Goal: Navigation & Orientation: Find specific page/section

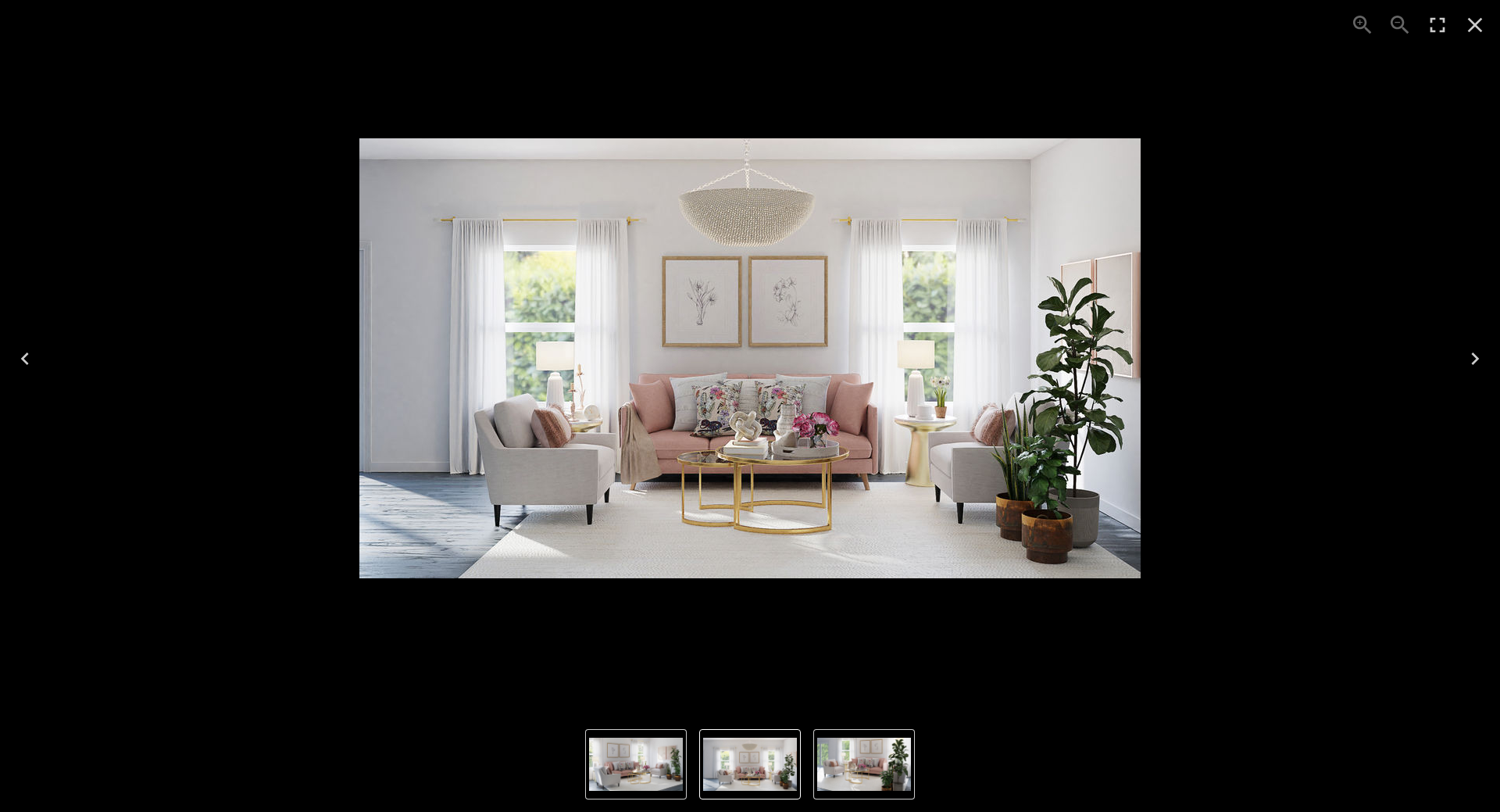
drag, startPoint x: 1317, startPoint y: 68, endPoint x: 1400, endPoint y: 39, distance: 87.9
click at [1317, 69] on div "2 of 3" at bounding box center [750, 358] width 1475 height 691
click at [1469, 20] on icon "Close" at bounding box center [1475, 25] width 15 height 15
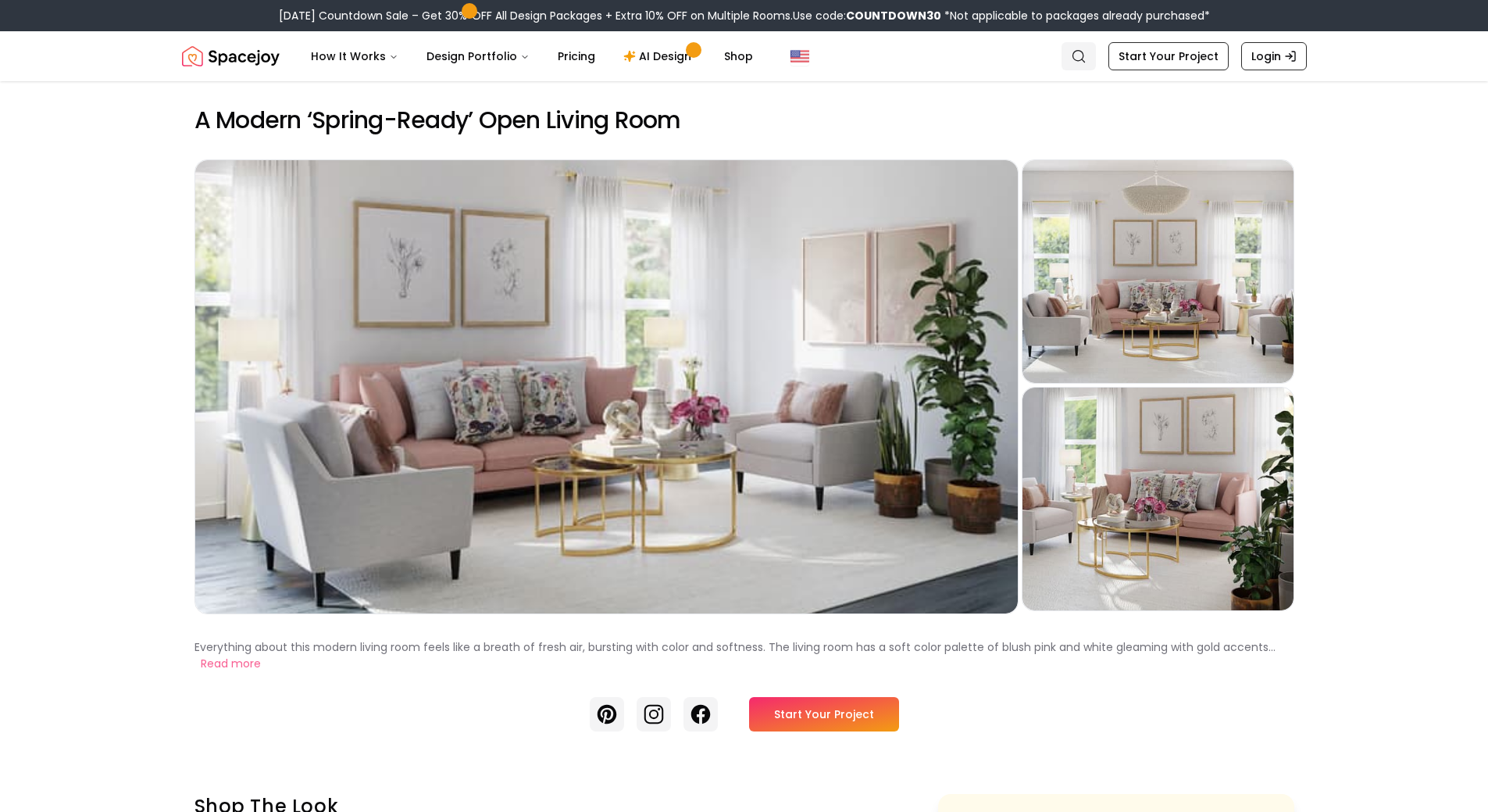
click at [1086, 58] on icon "Global" at bounding box center [1079, 57] width 16 height 16
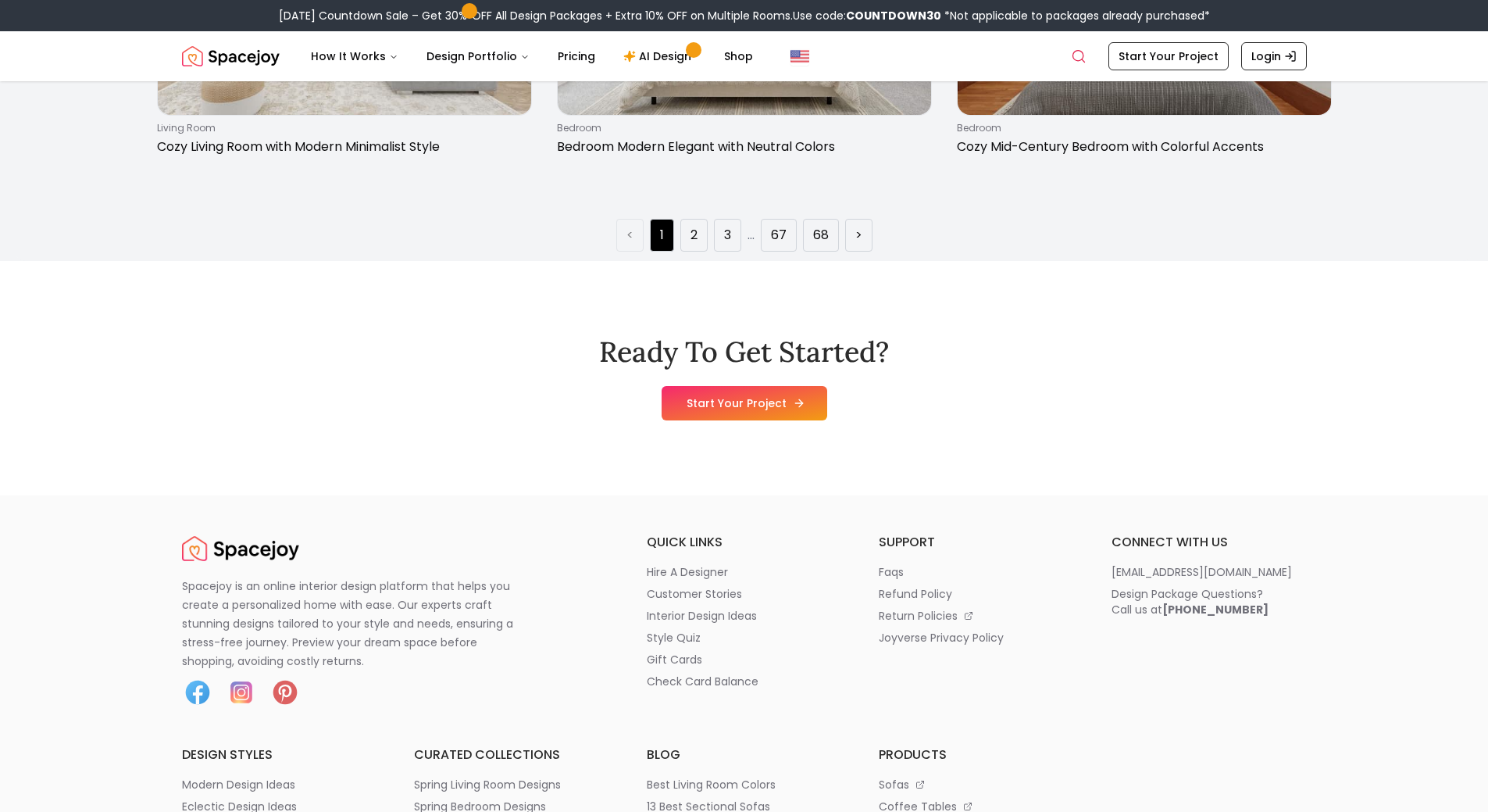
scroll to position [2850, 0]
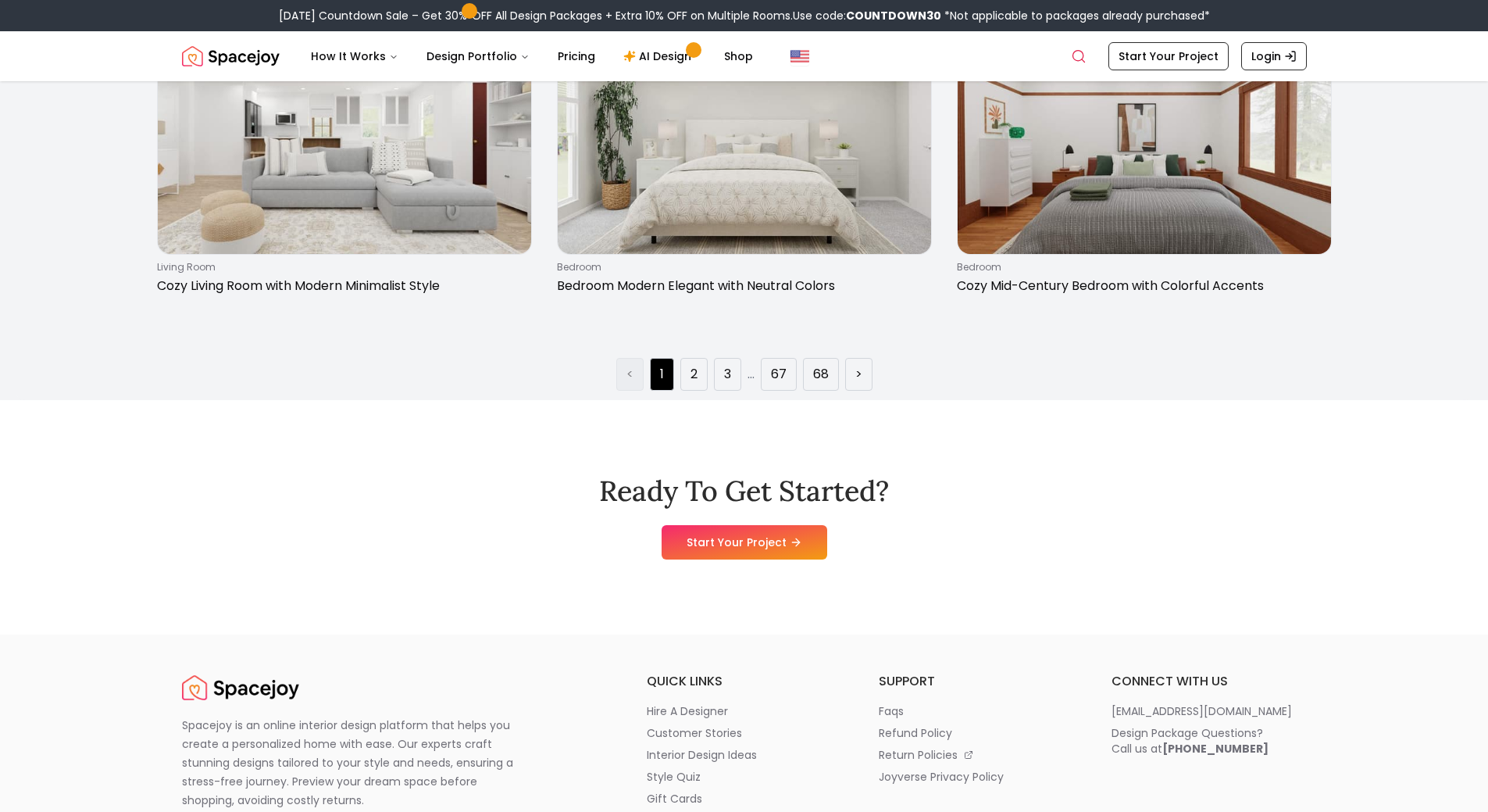
click at [632, 374] on link "<" at bounding box center [630, 374] width 7 height 19
click at [867, 366] on li ">" at bounding box center [858, 374] width 28 height 33
click at [729, 368] on link "3" at bounding box center [728, 374] width 7 height 19
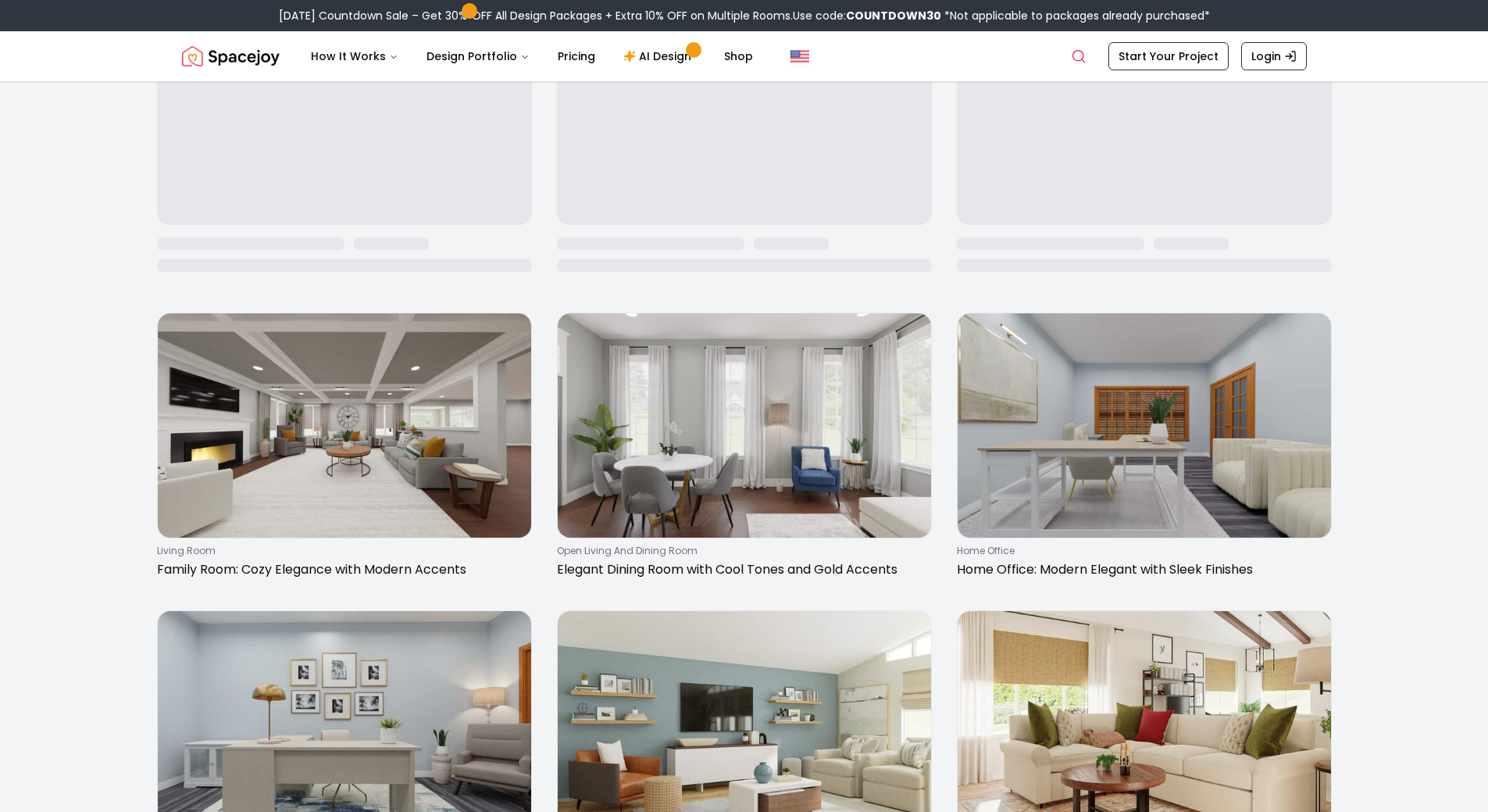
click at [729, 368] on div "living room Family Room: Cozy Elegance with Modern Accents open living and dini…" at bounding box center [744, 412] width 1175 height 5700
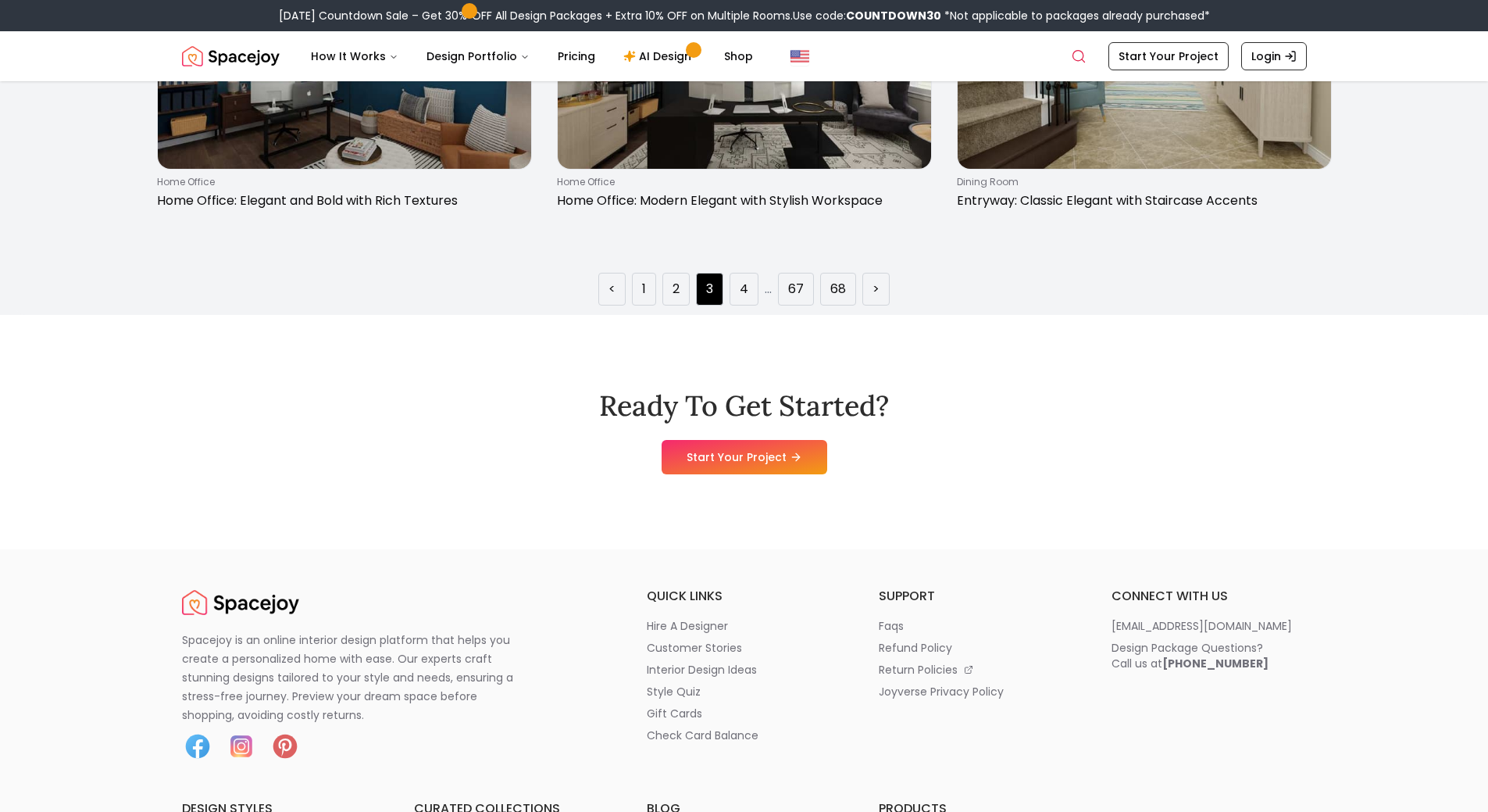
scroll to position [2920, 0]
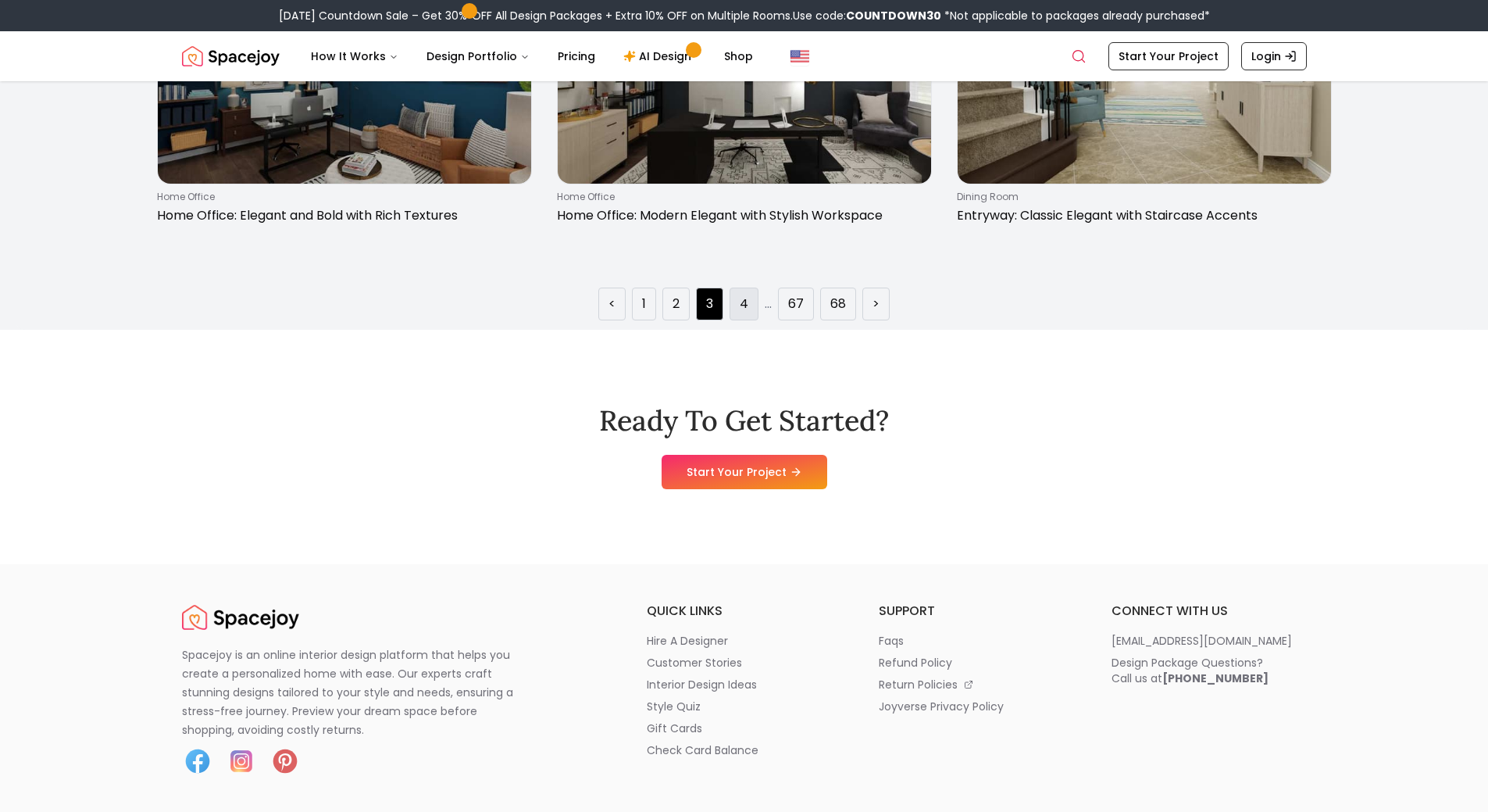
click at [738, 316] on li "4" at bounding box center [744, 304] width 29 height 33
click at [744, 306] on link "4" at bounding box center [744, 304] width 9 height 19
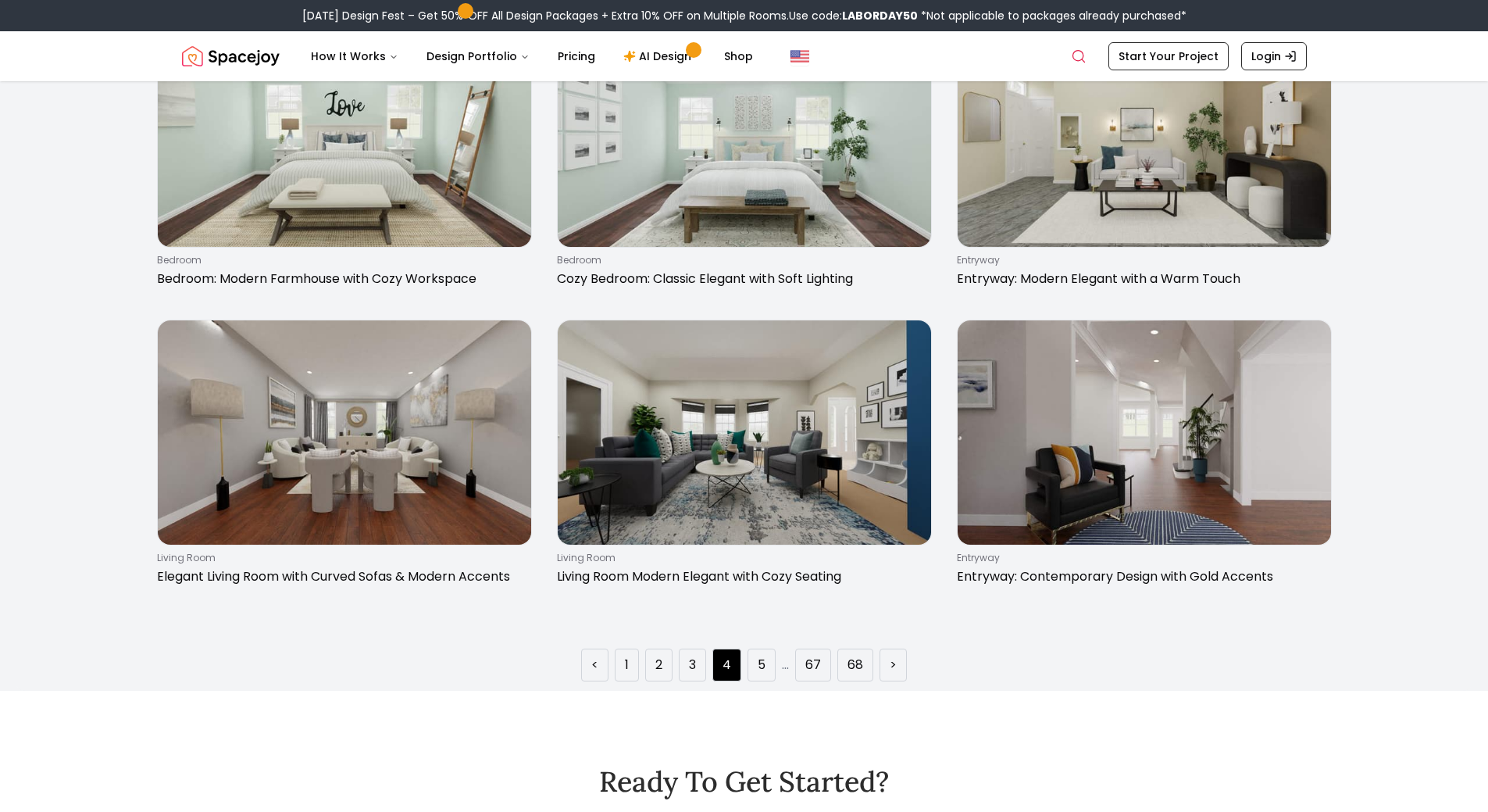
scroll to position [2578, 0]
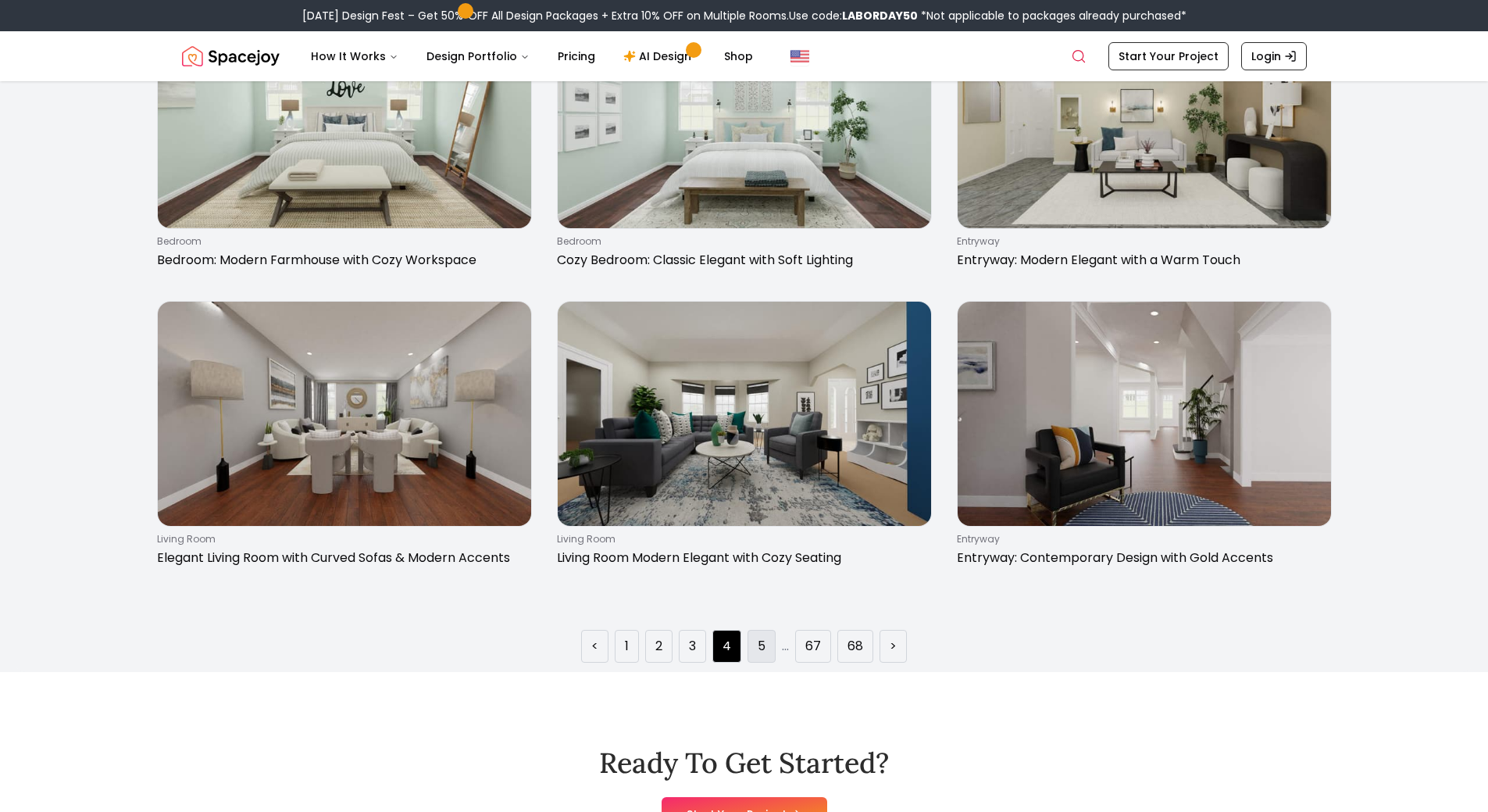
click at [764, 651] on link "5" at bounding box center [761, 646] width 8 height 19
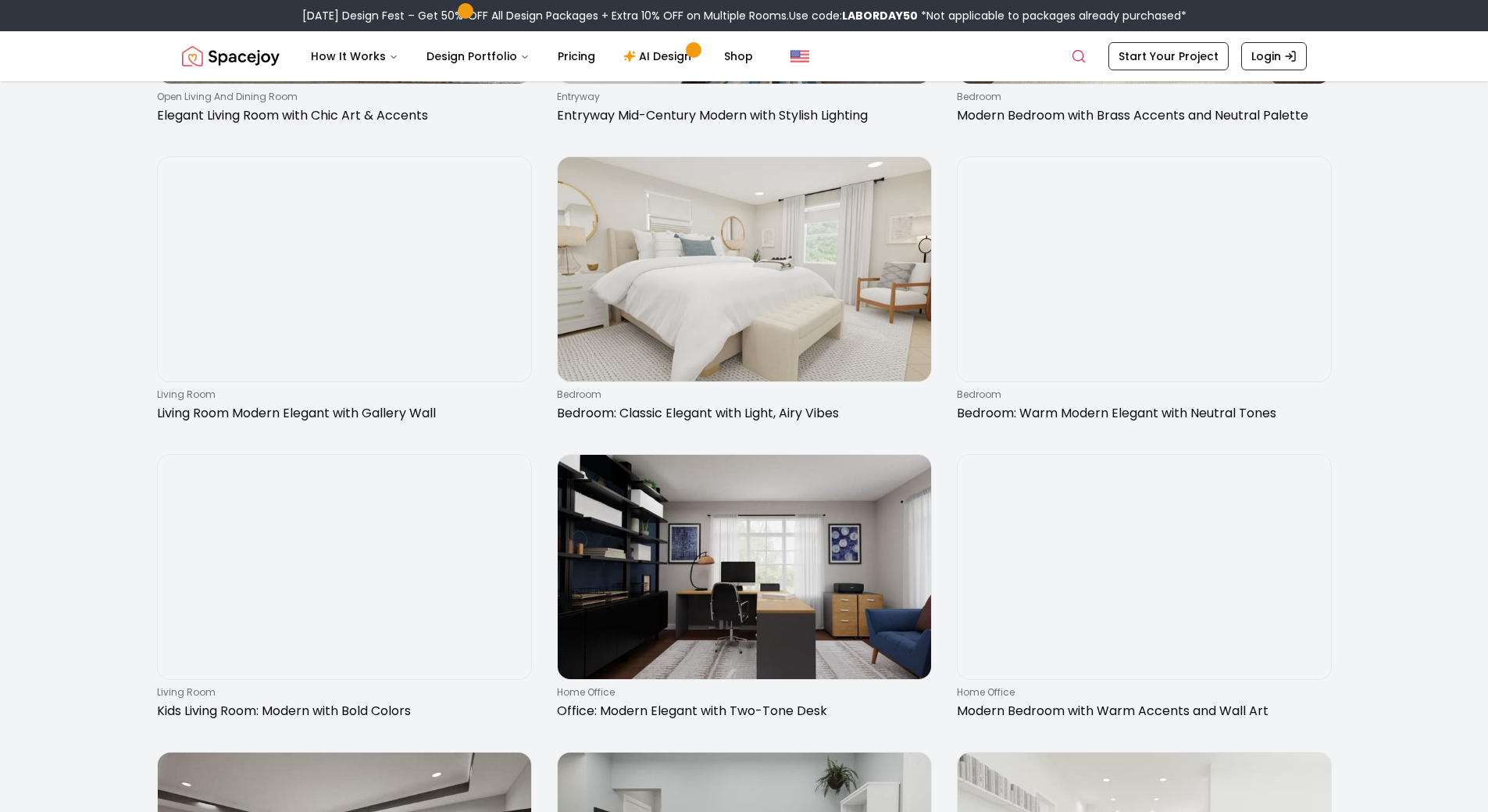
scroll to position [1094, 0]
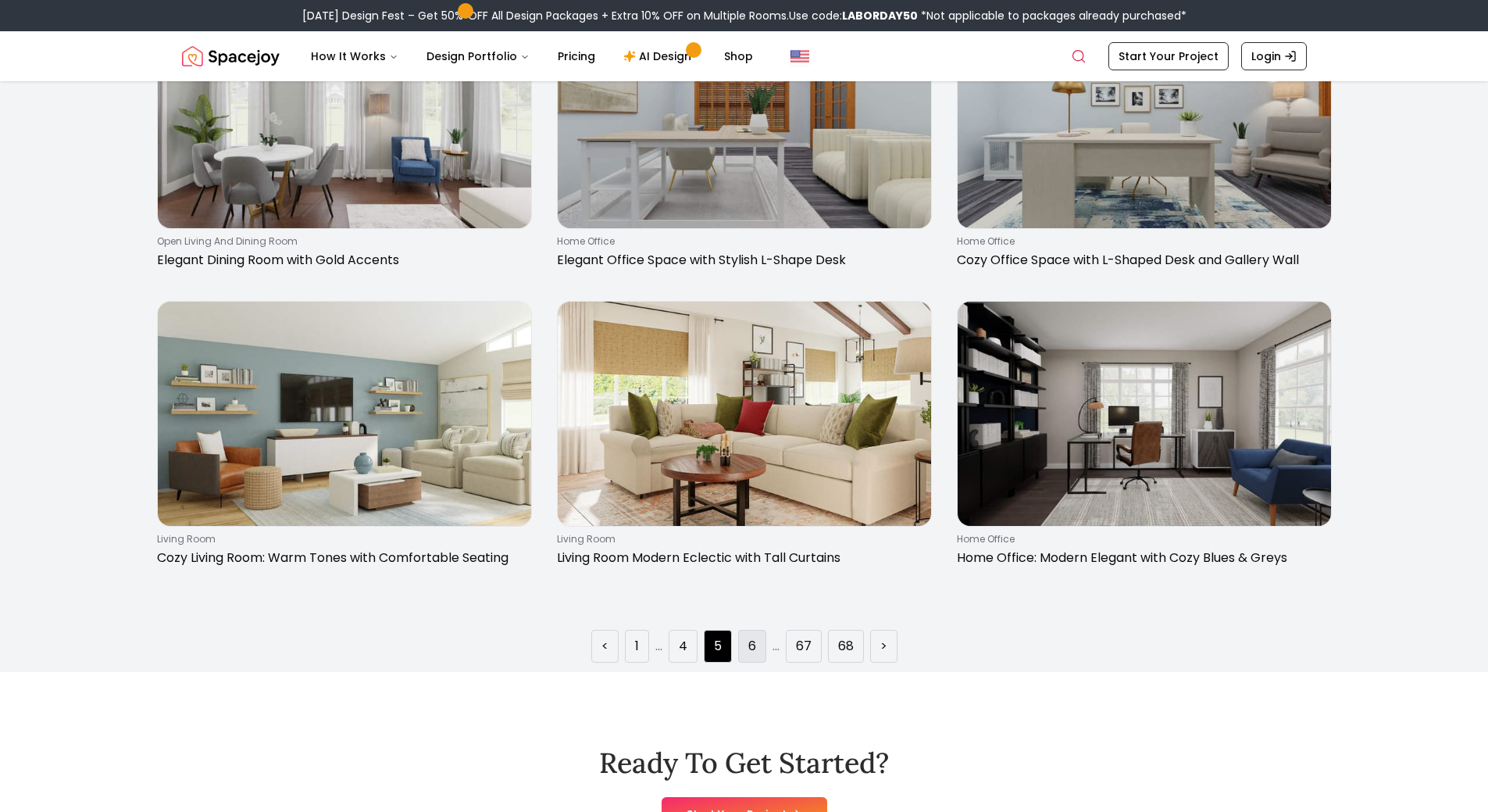
click at [753, 644] on link "6" at bounding box center [752, 646] width 8 height 19
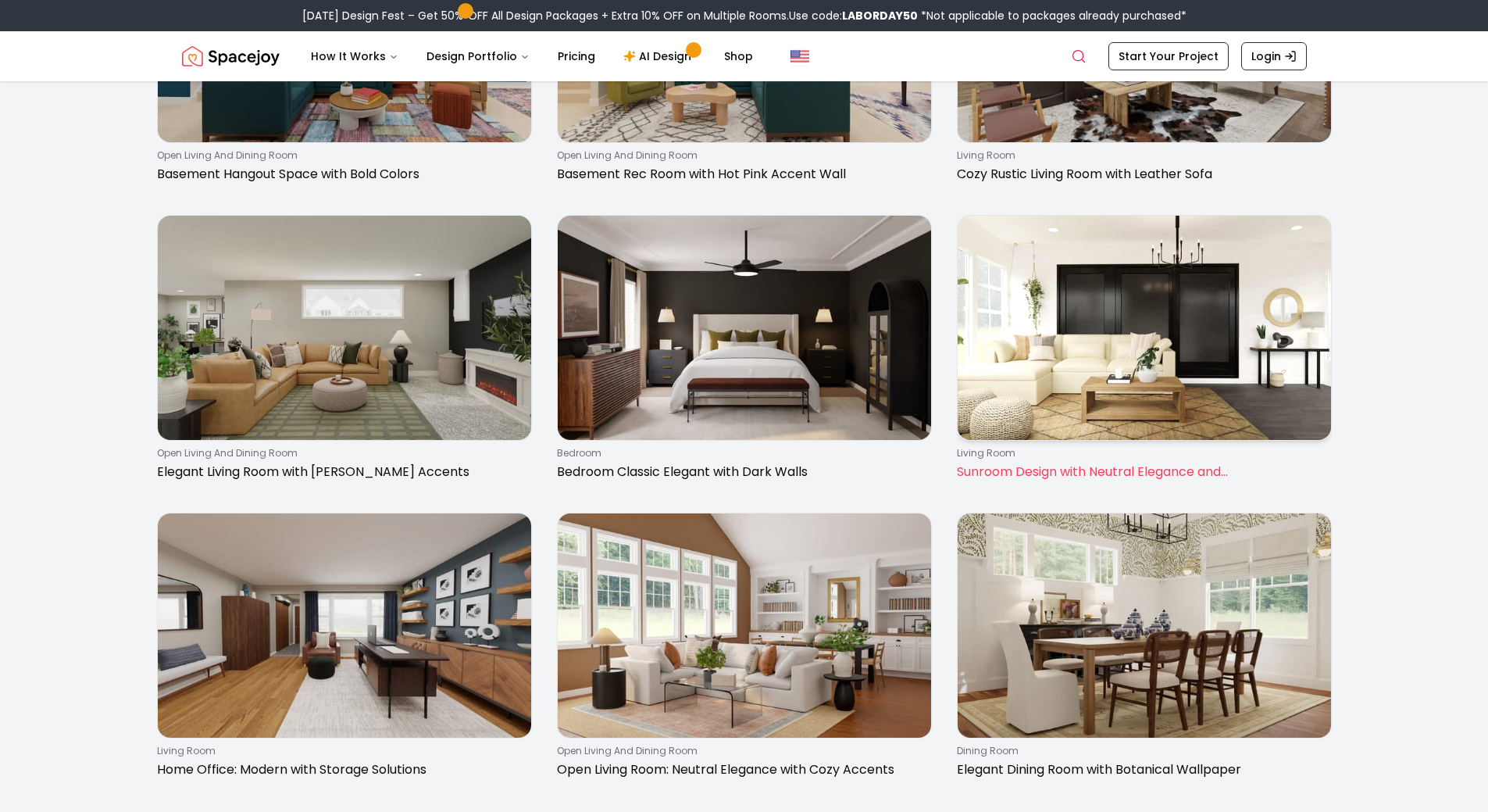
scroll to position [2578, 0]
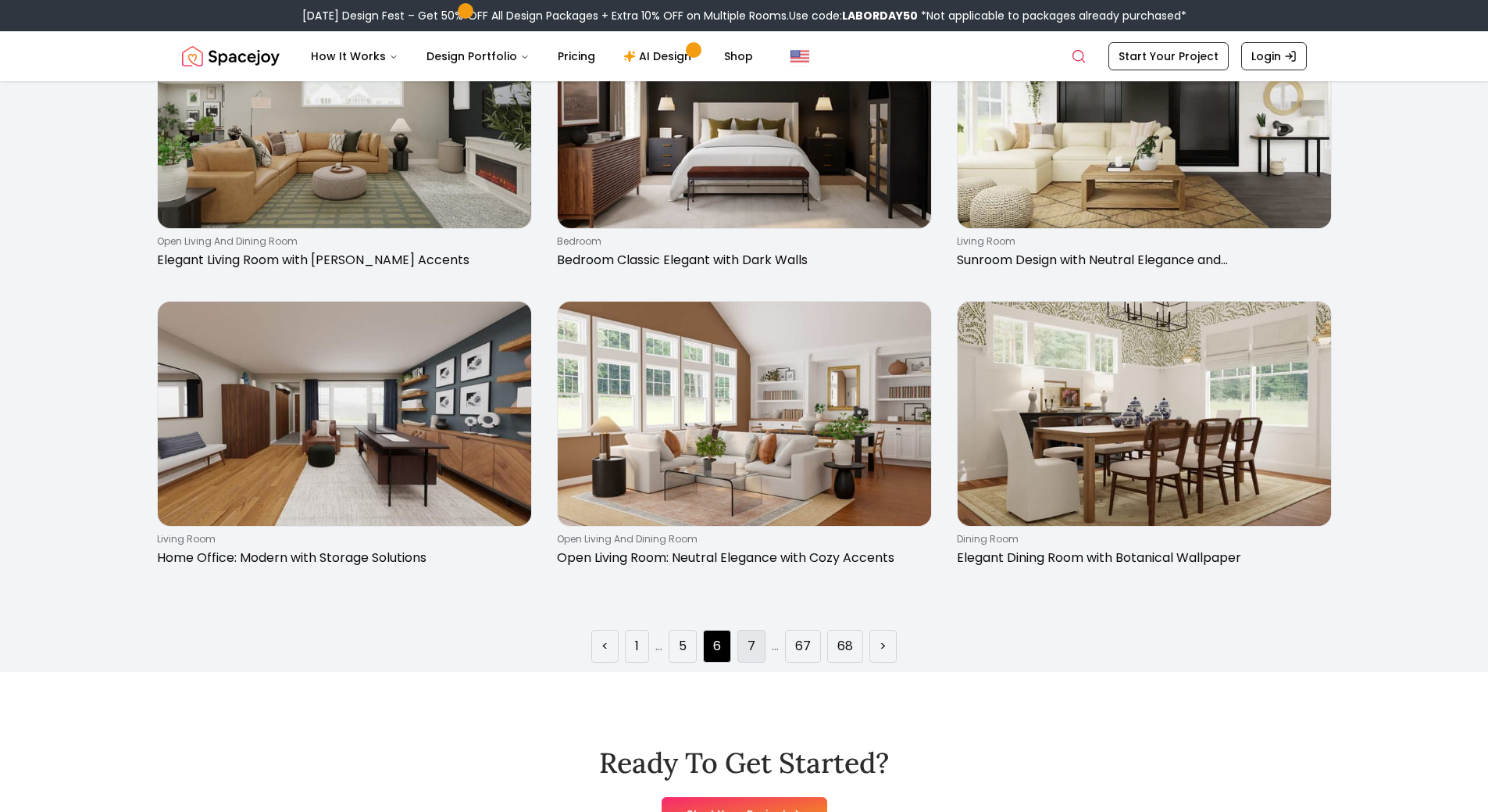
click at [765, 637] on li "7" at bounding box center [752, 646] width 28 height 33
click at [749, 644] on link "7" at bounding box center [752, 646] width 8 height 19
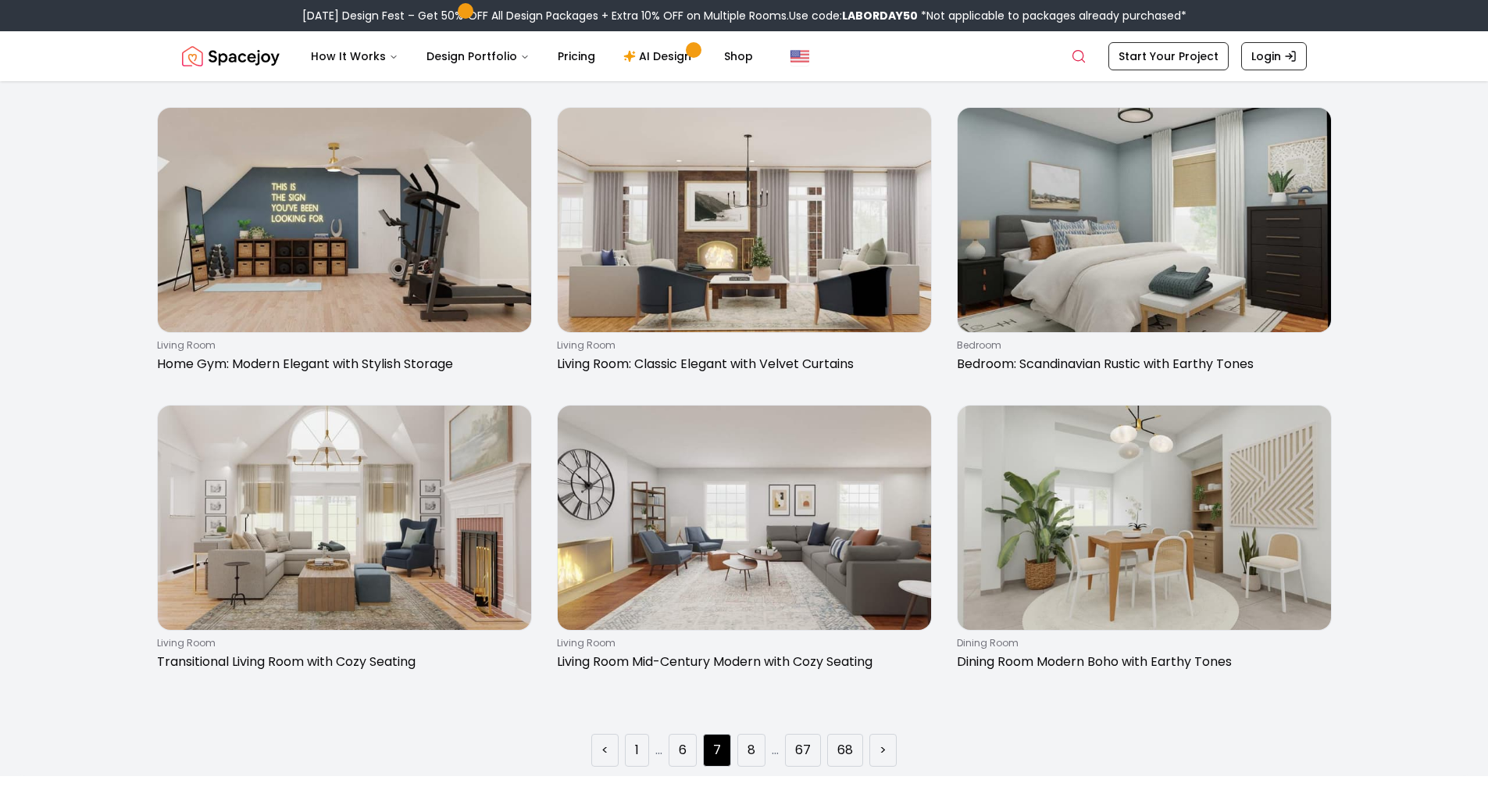
scroll to position [2500, 0]
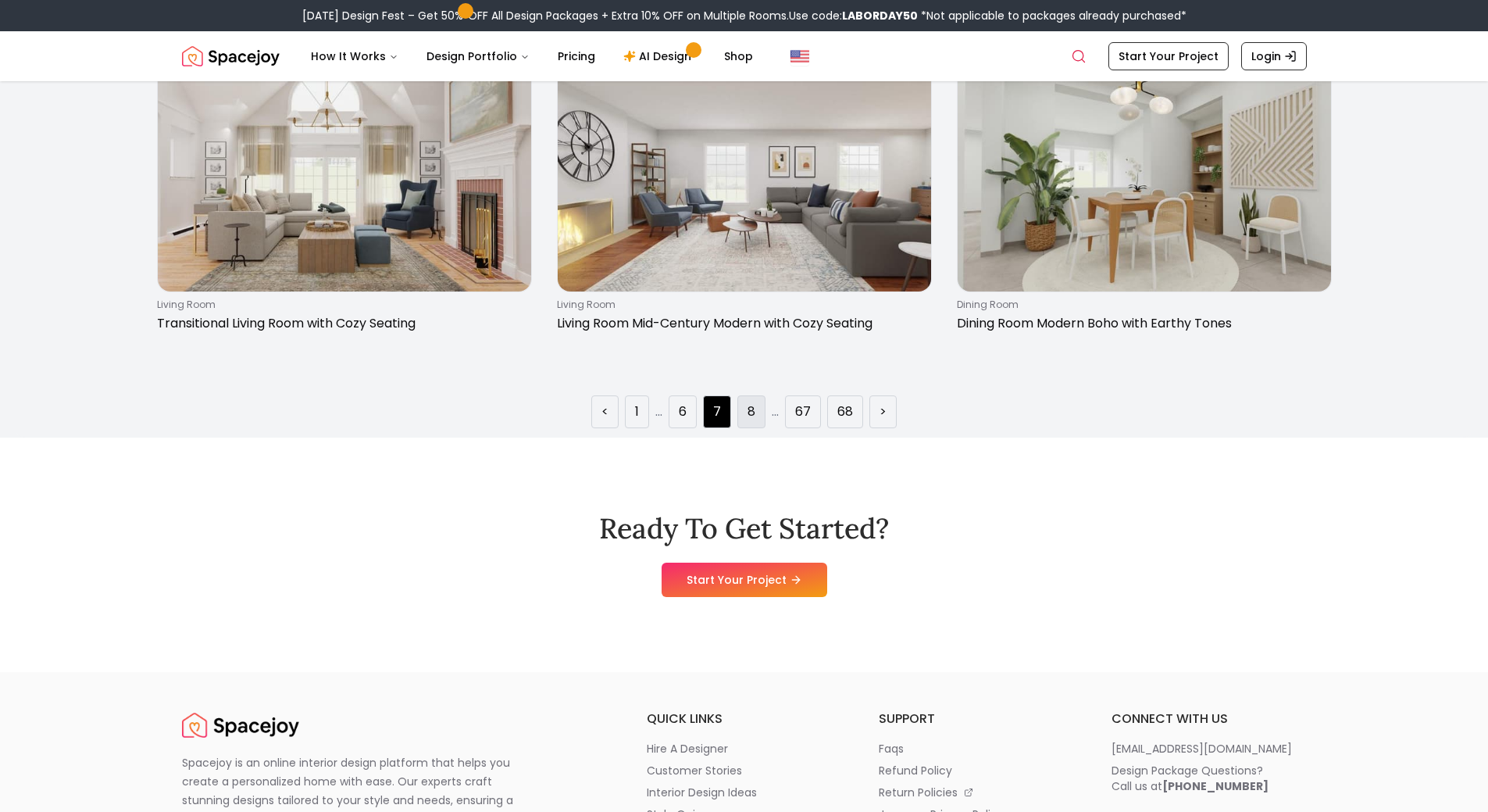
click at [748, 404] on link "8" at bounding box center [752, 411] width 8 height 19
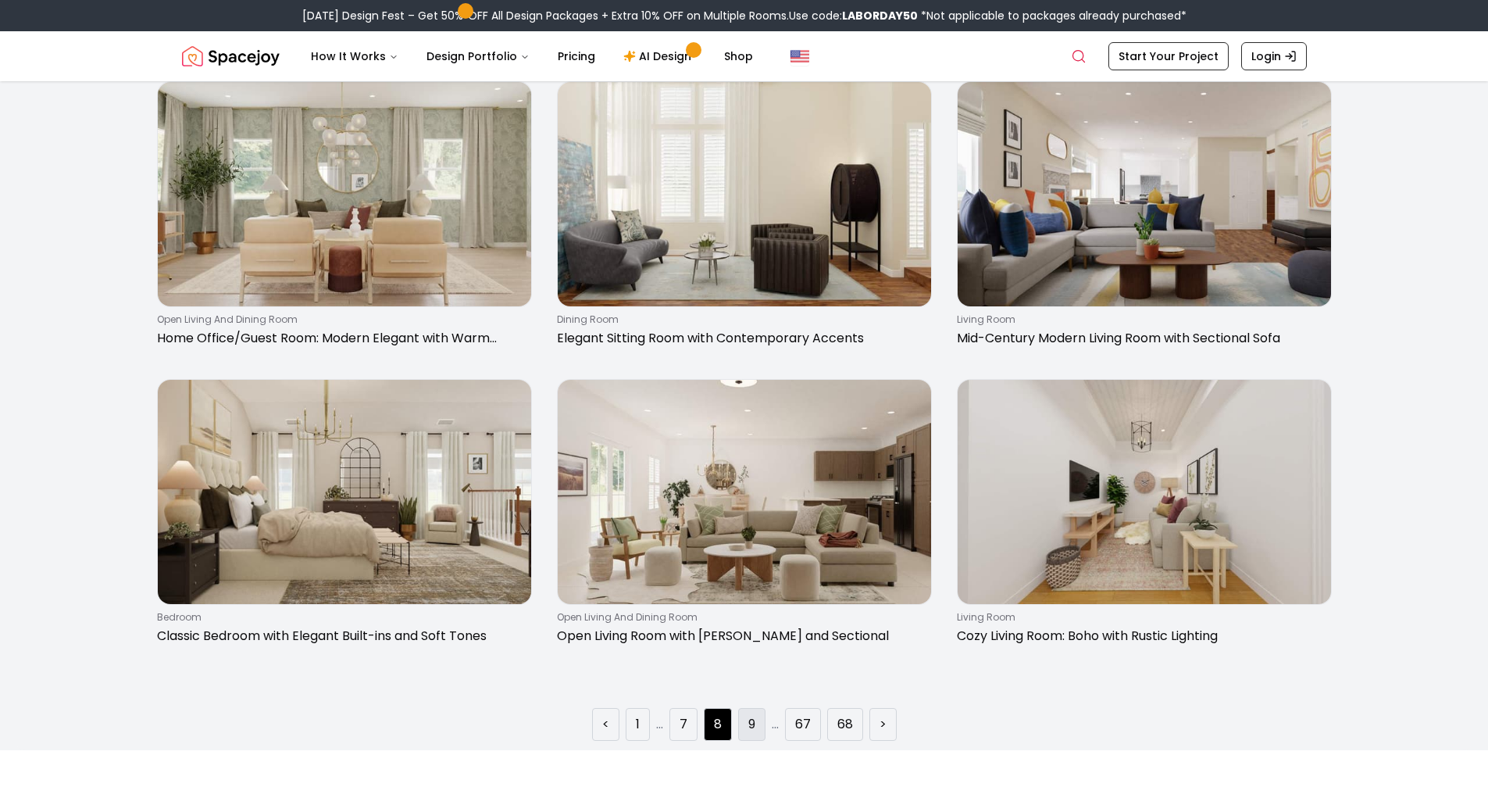
click at [748, 728] on link "9" at bounding box center [752, 724] width 7 height 19
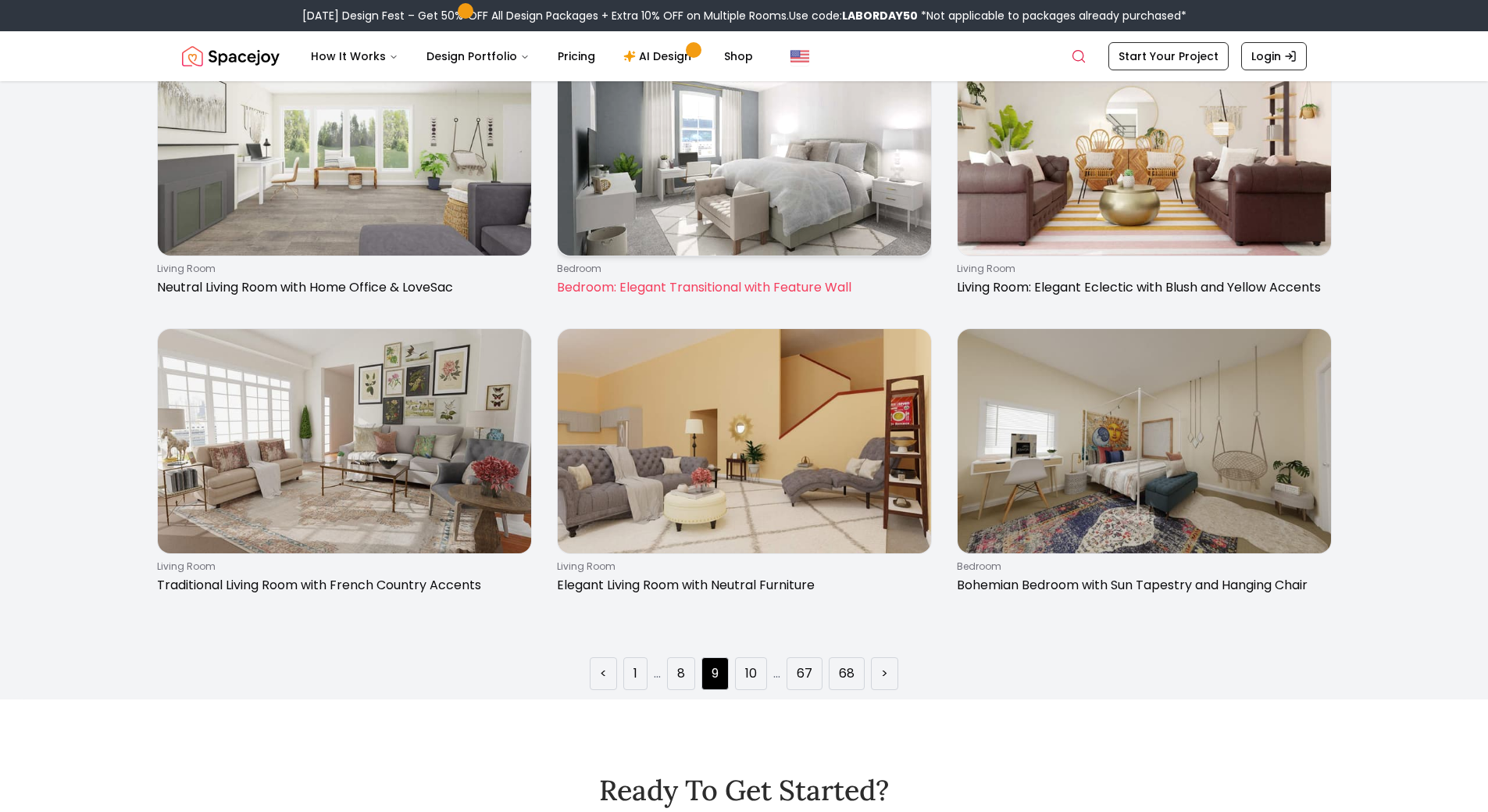
scroll to position [2578, 0]
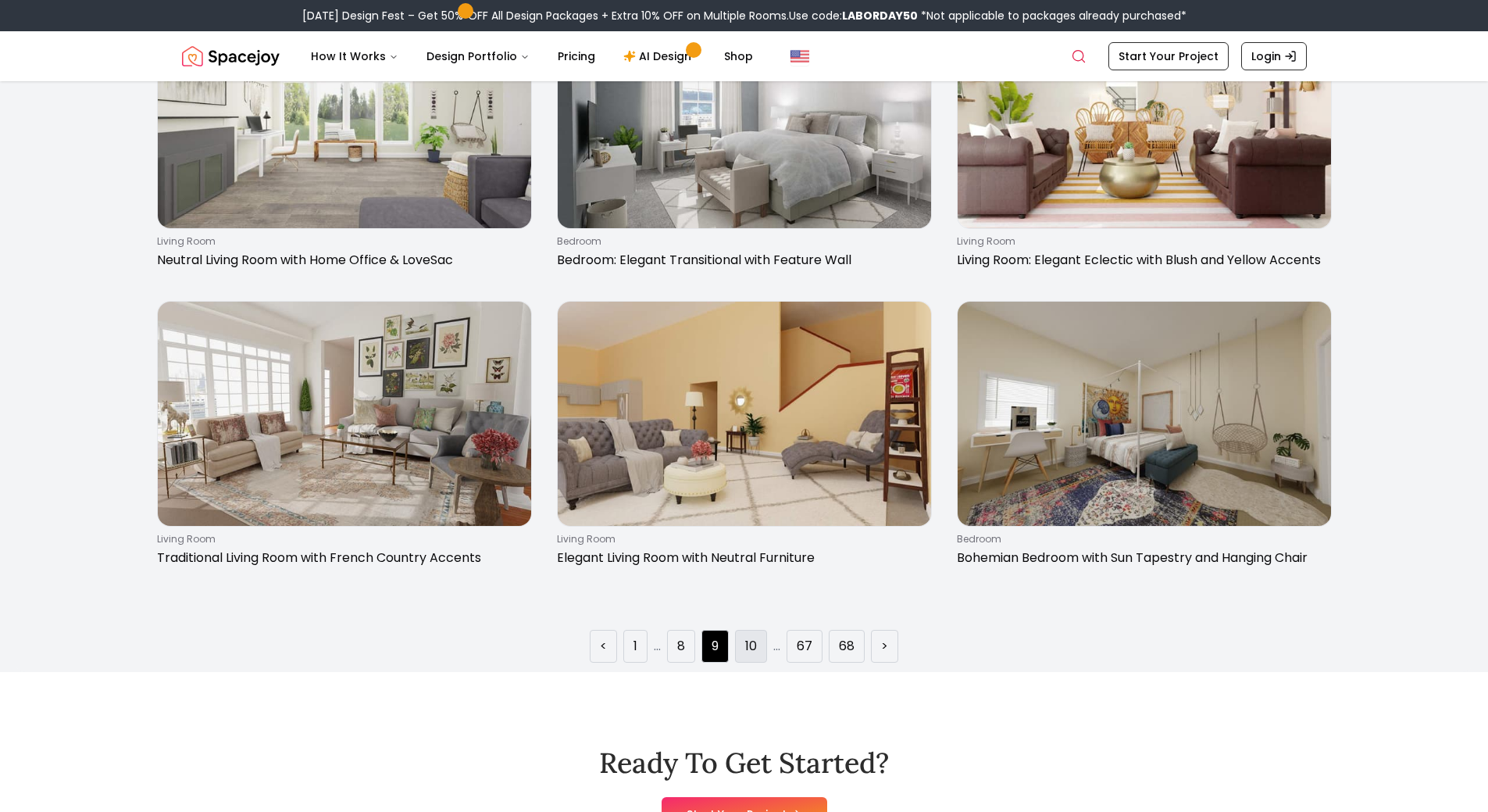
click at [752, 637] on link "10" at bounding box center [751, 646] width 12 height 19
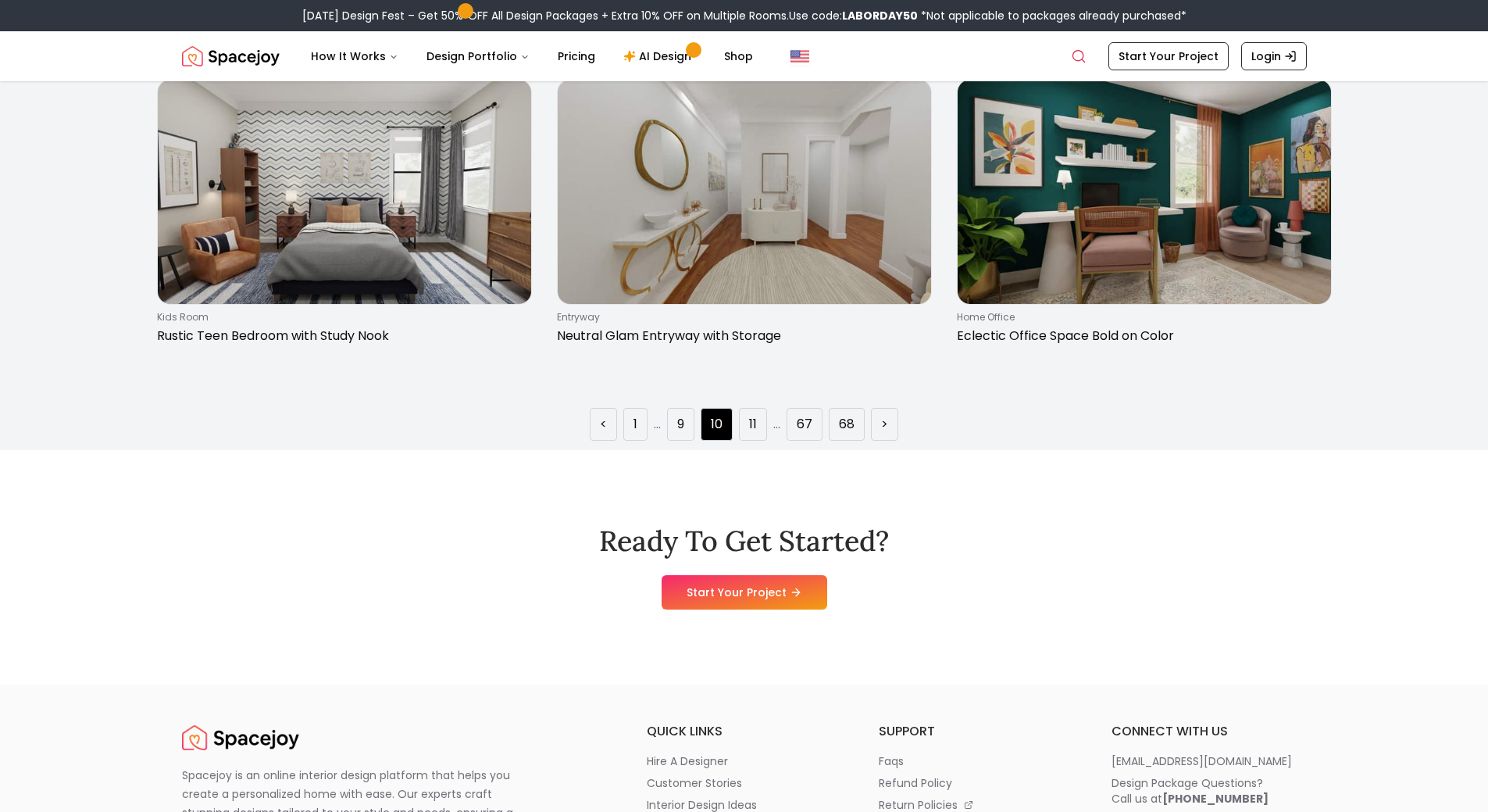
scroll to position [2891, 0]
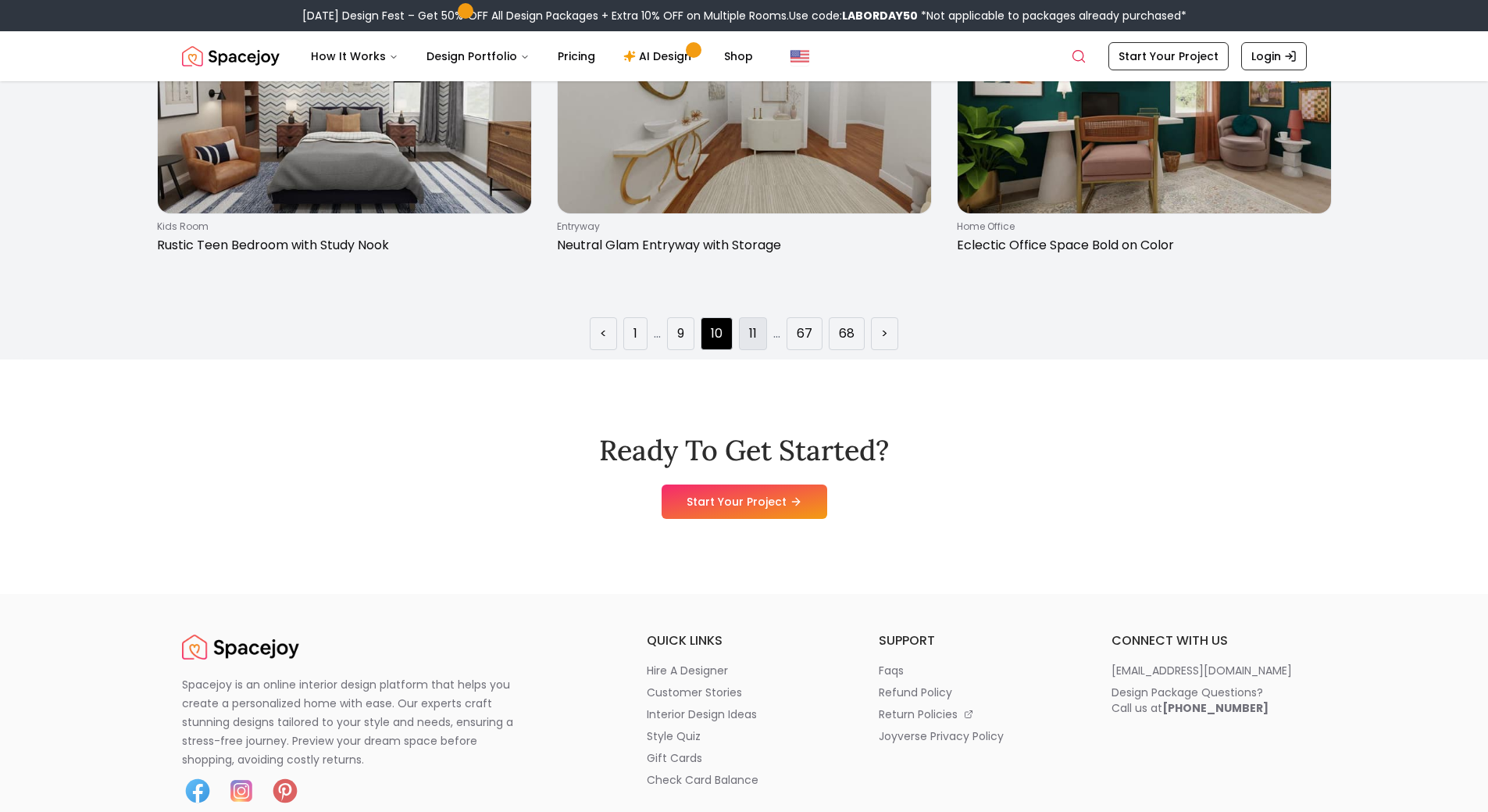
click at [763, 336] on li "11" at bounding box center [753, 333] width 28 height 33
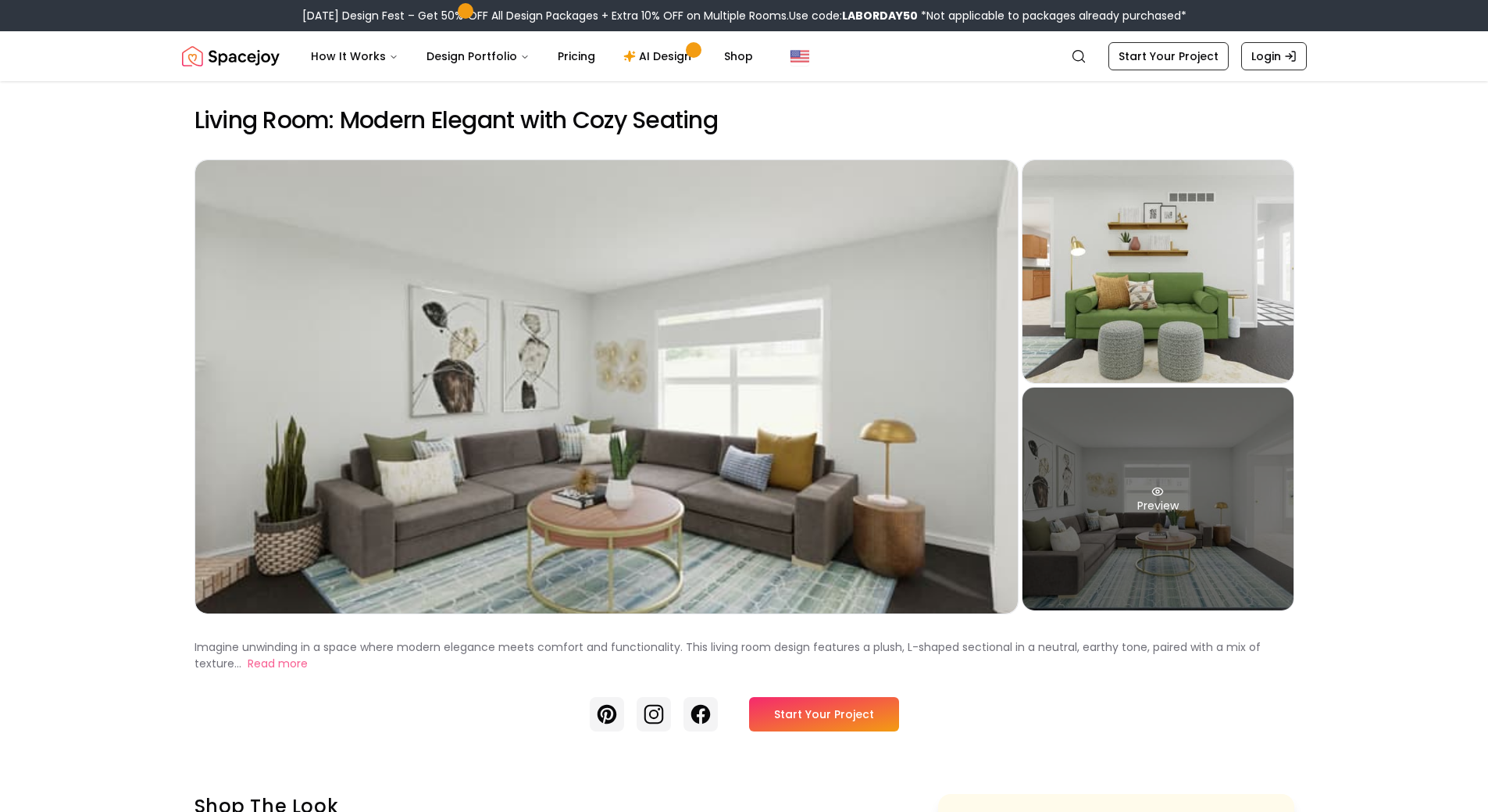
click at [1221, 534] on div "Preview" at bounding box center [1158, 498] width 271 height 223
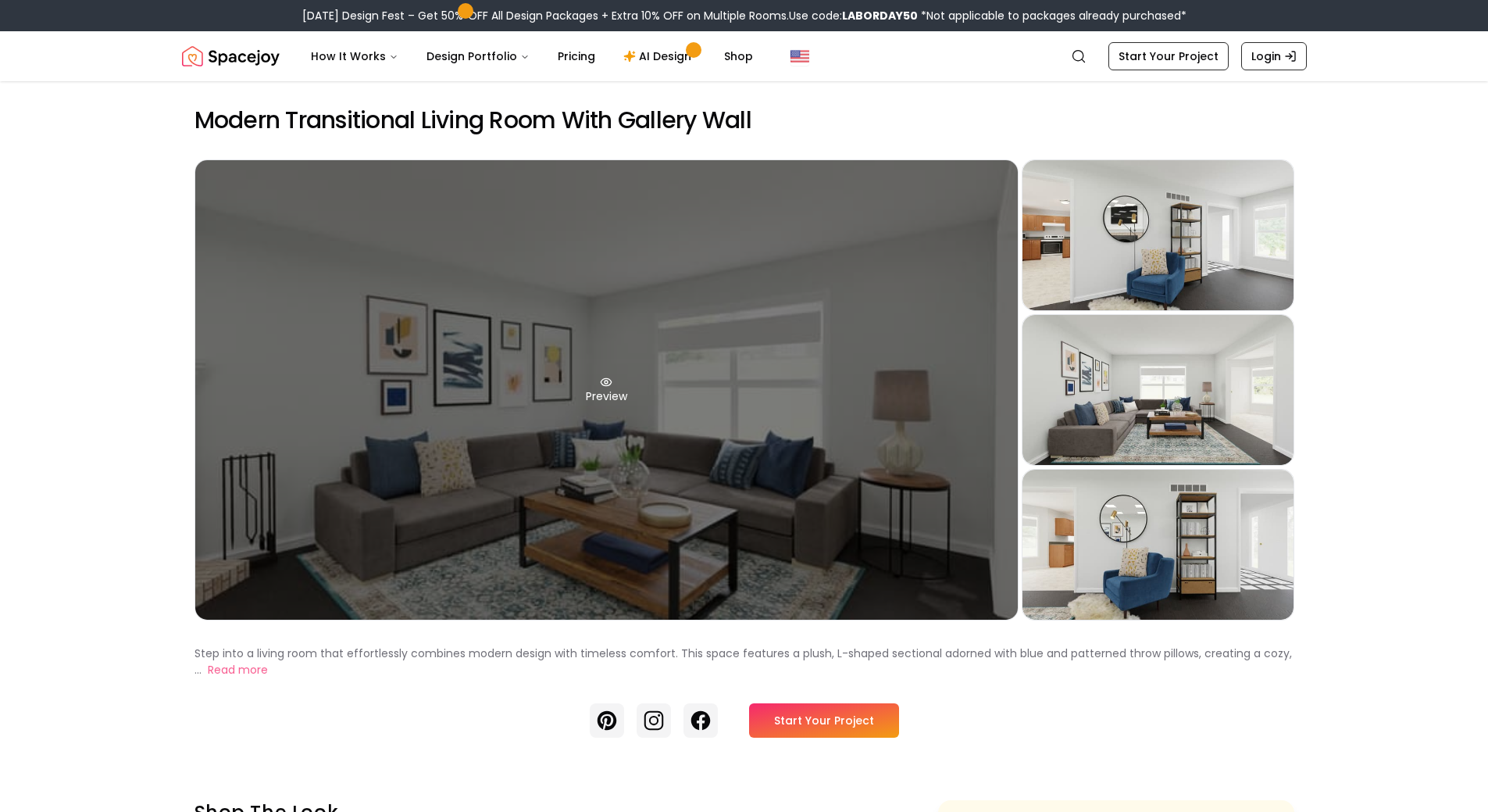
click at [617, 490] on div "Preview" at bounding box center [607, 389] width 823 height 459
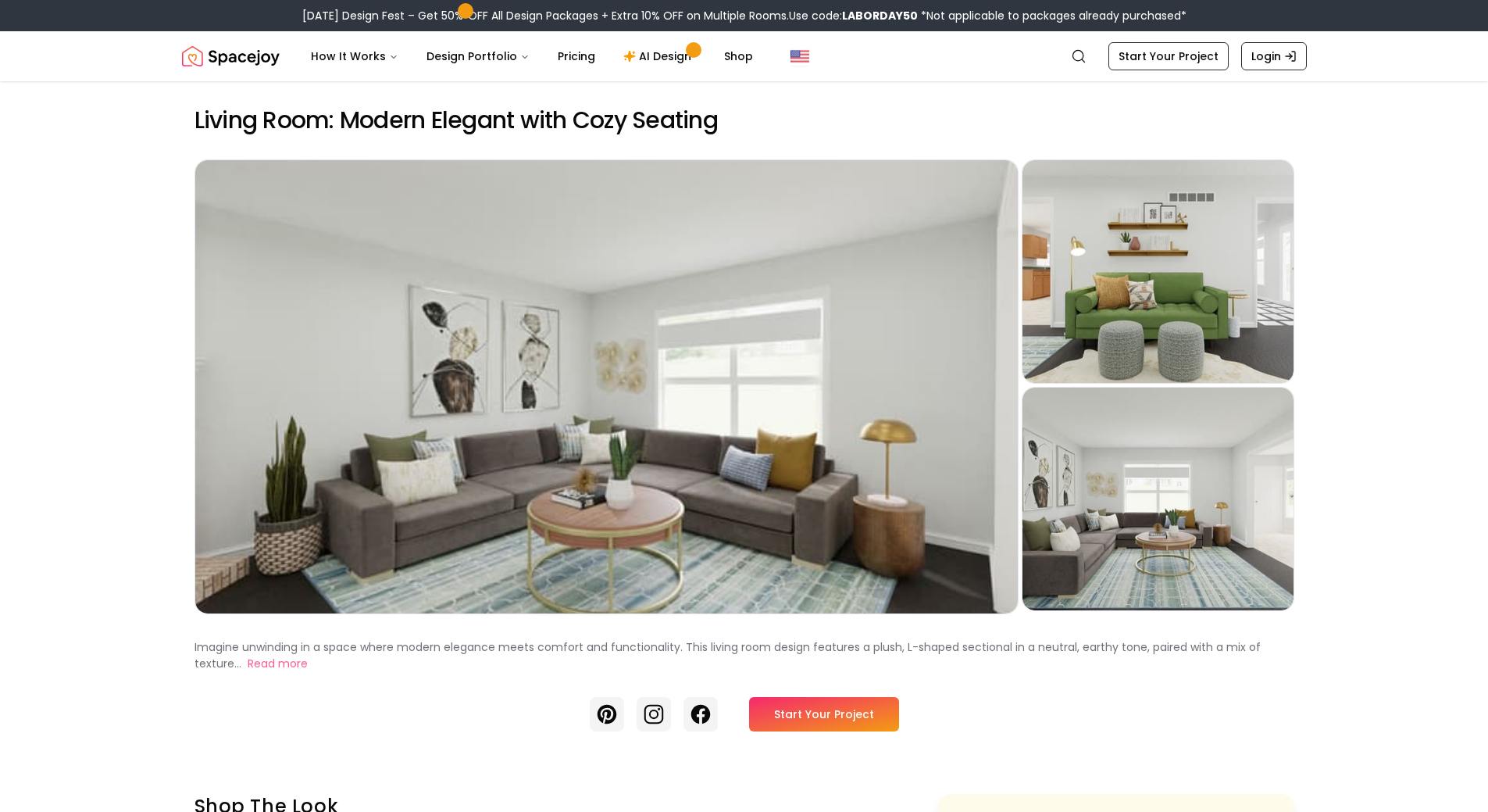
click at [720, 301] on div "Preview" at bounding box center [607, 386] width 823 height 453
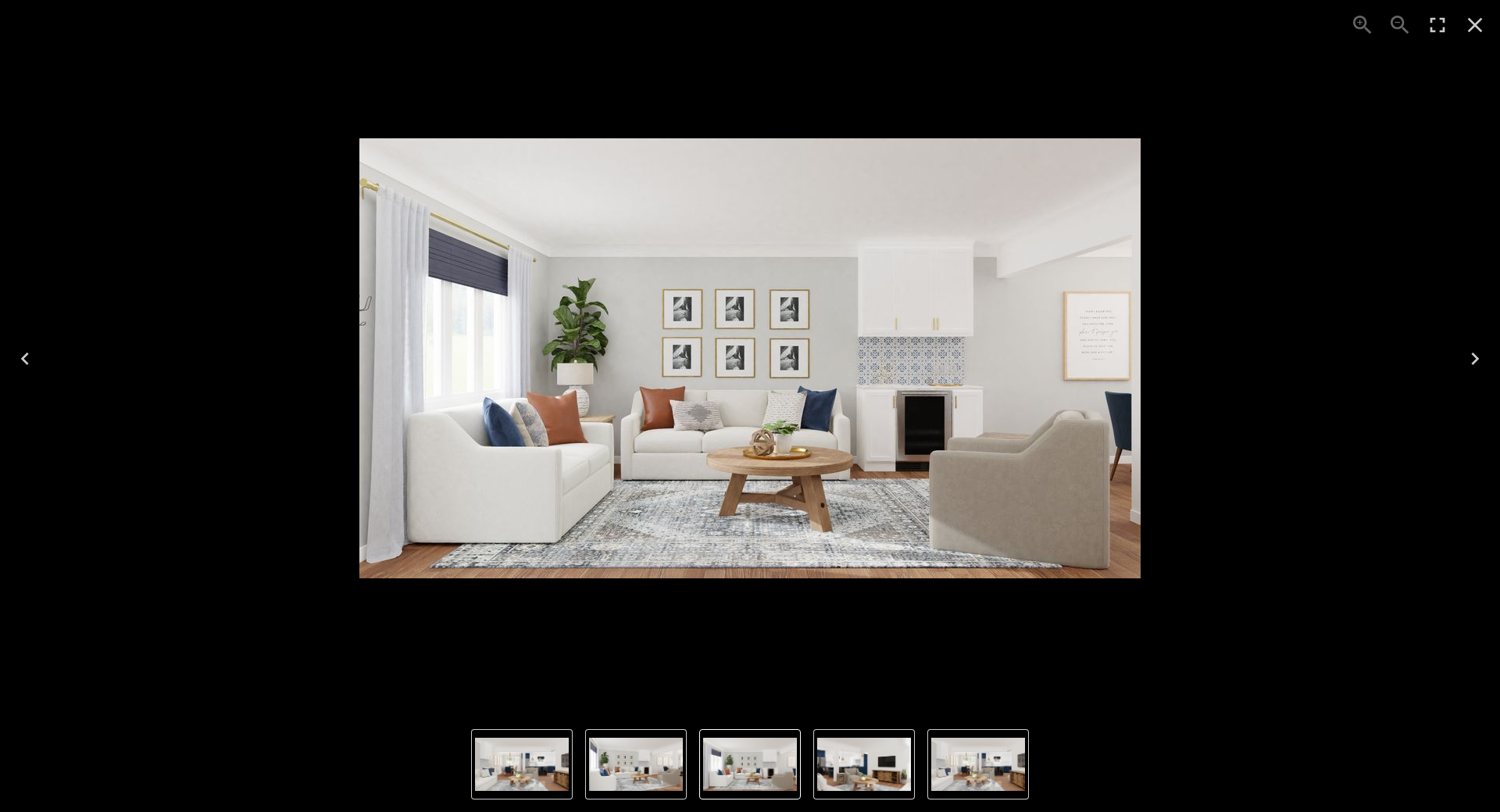
drag, startPoint x: 724, startPoint y: 370, endPoint x: 884, endPoint y: 194, distance: 237.9
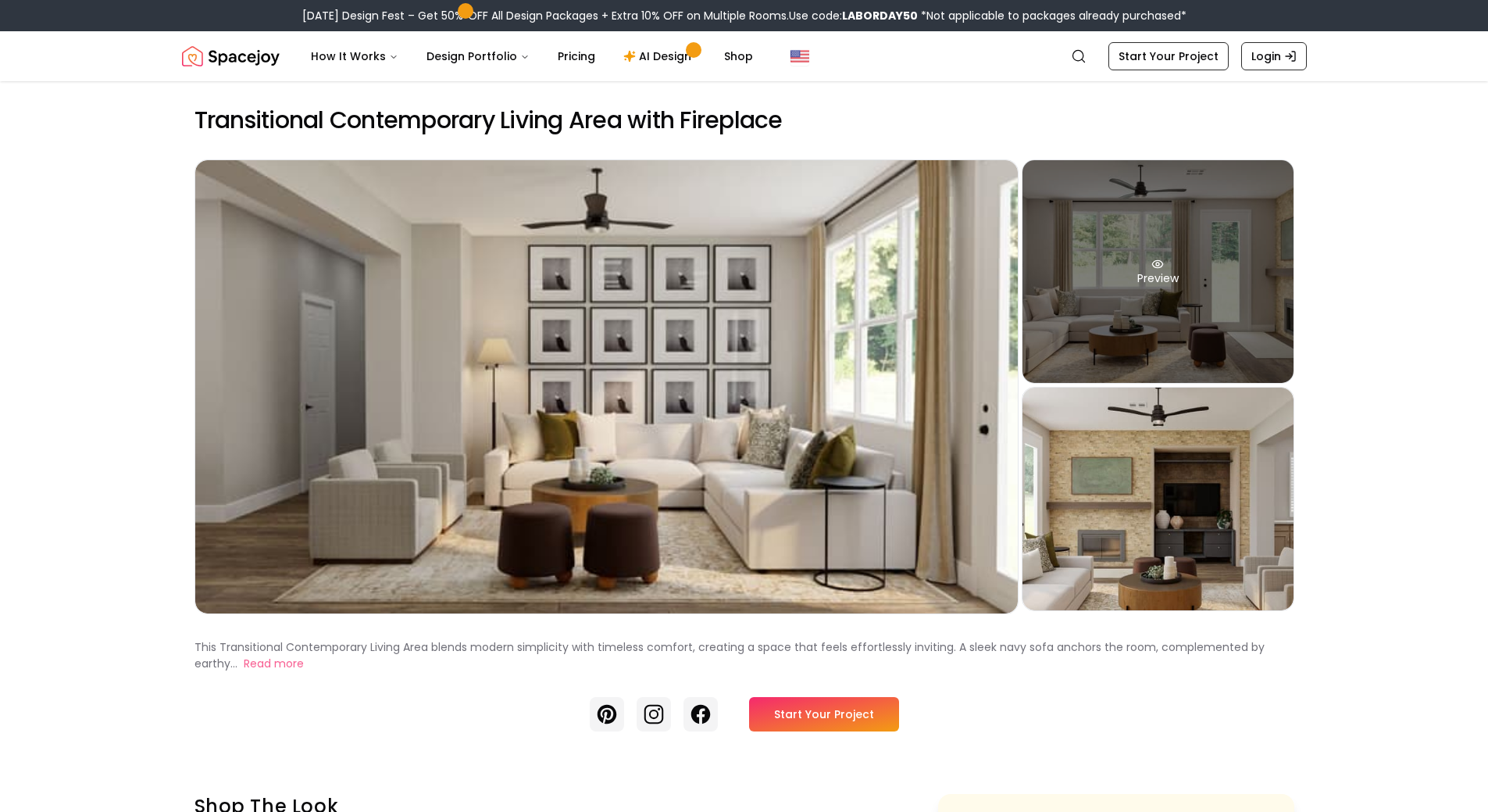
click at [1145, 199] on div "Preview" at bounding box center [1158, 271] width 271 height 223
